Goal: Communication & Community: Participate in discussion

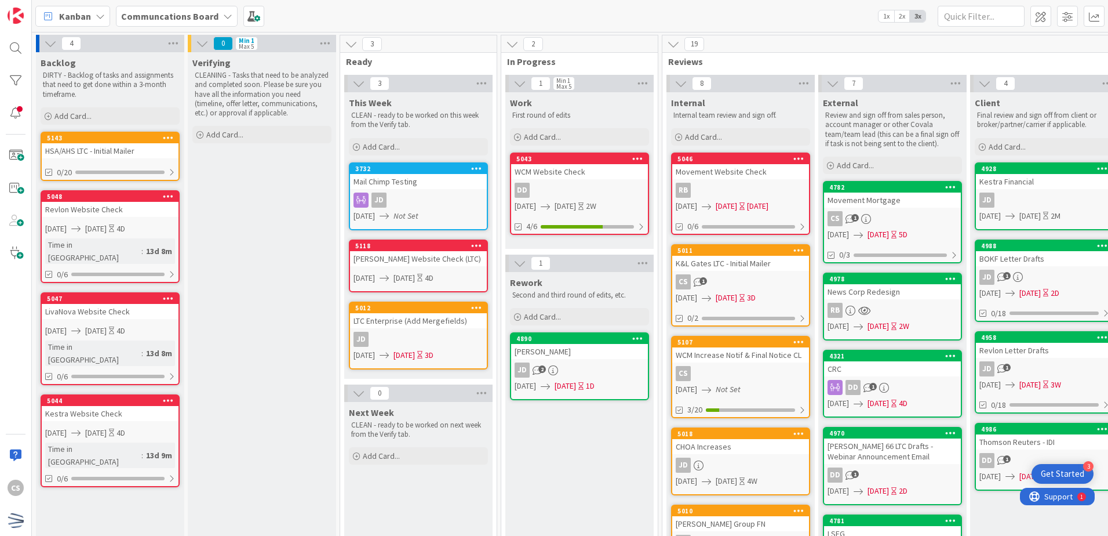
scroll to position [116, 0]
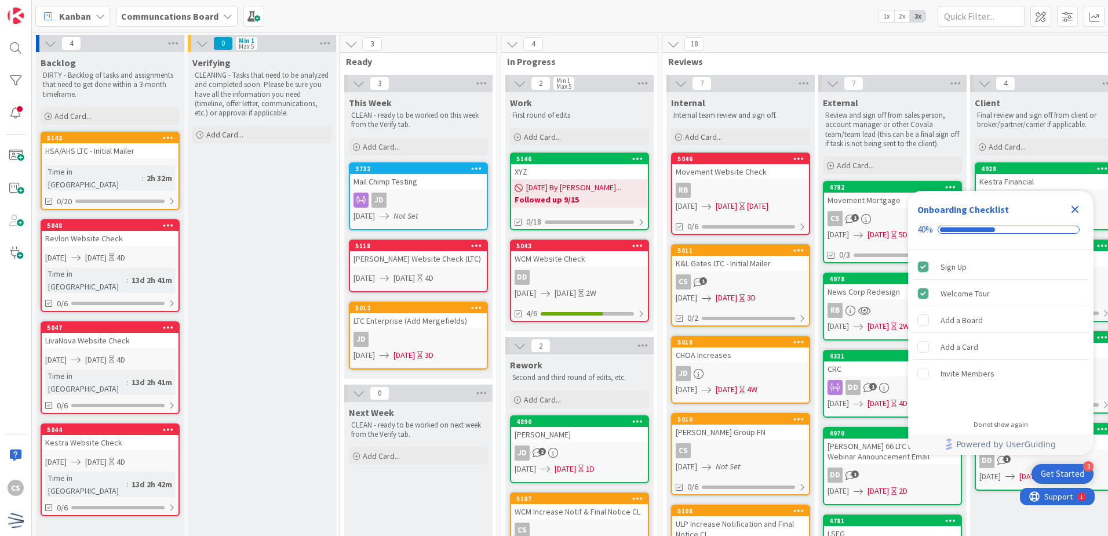
click at [1072, 209] on icon "Close Checklist" at bounding box center [1075, 209] width 14 height 14
